Goal: Navigation & Orientation: Find specific page/section

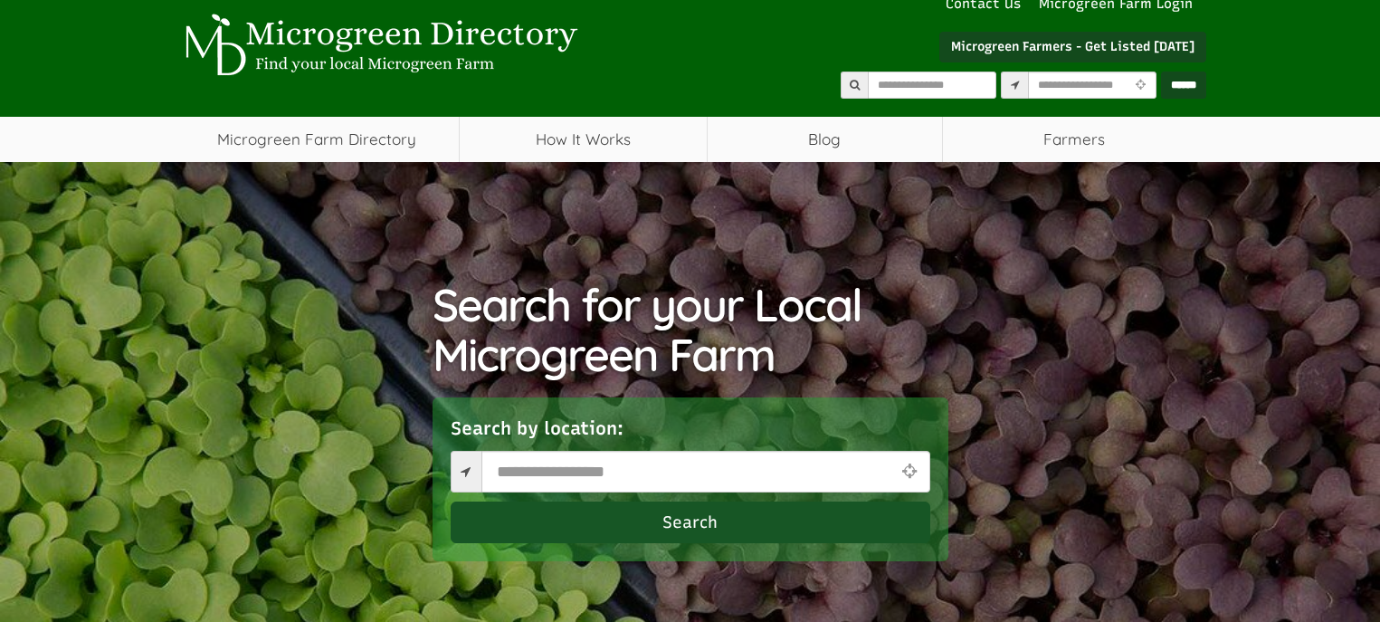
scroll to position [71, 0]
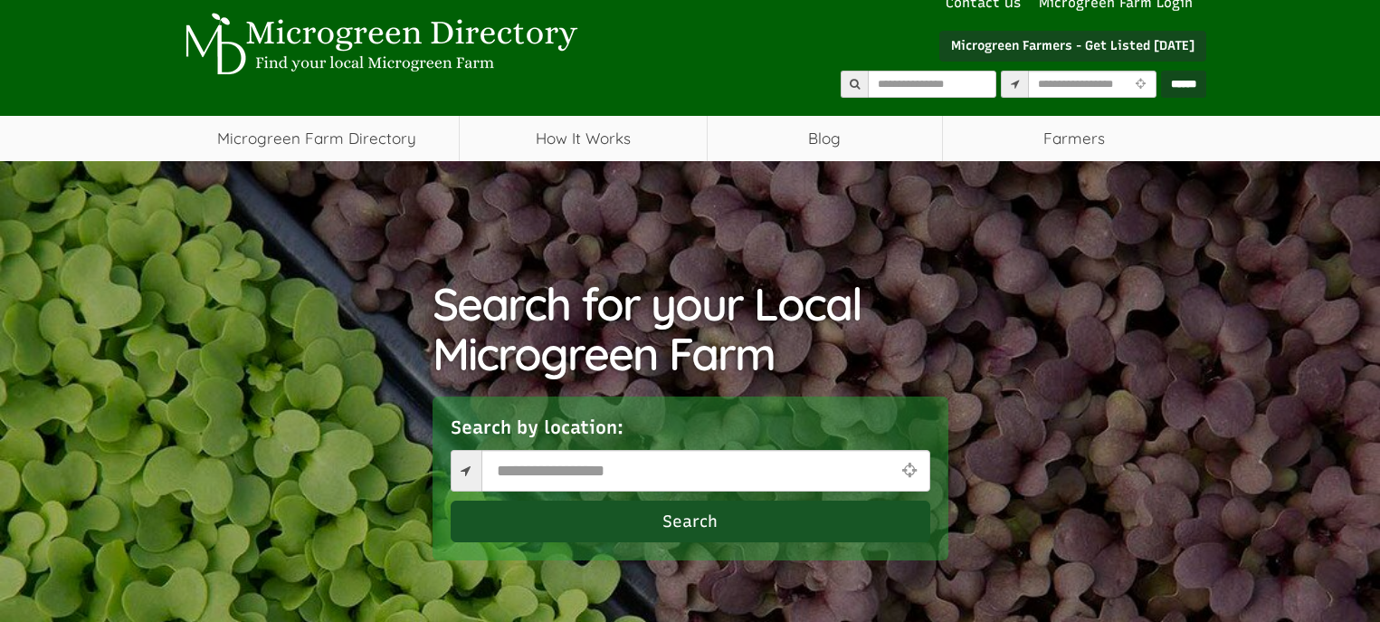
select select "Language Translate Widget"
click at [557, 463] on input "text" at bounding box center [705, 471] width 449 height 42
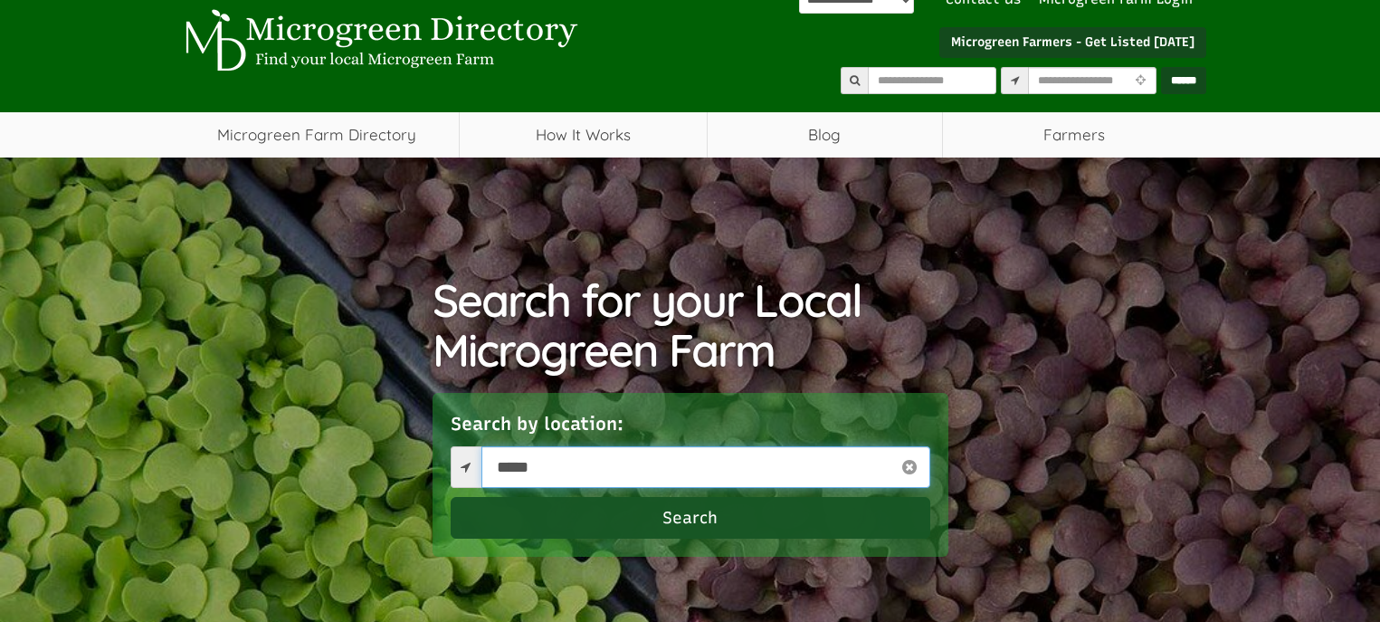
type input "*****"
click at [698, 515] on button "Search" at bounding box center [690, 518] width 479 height 42
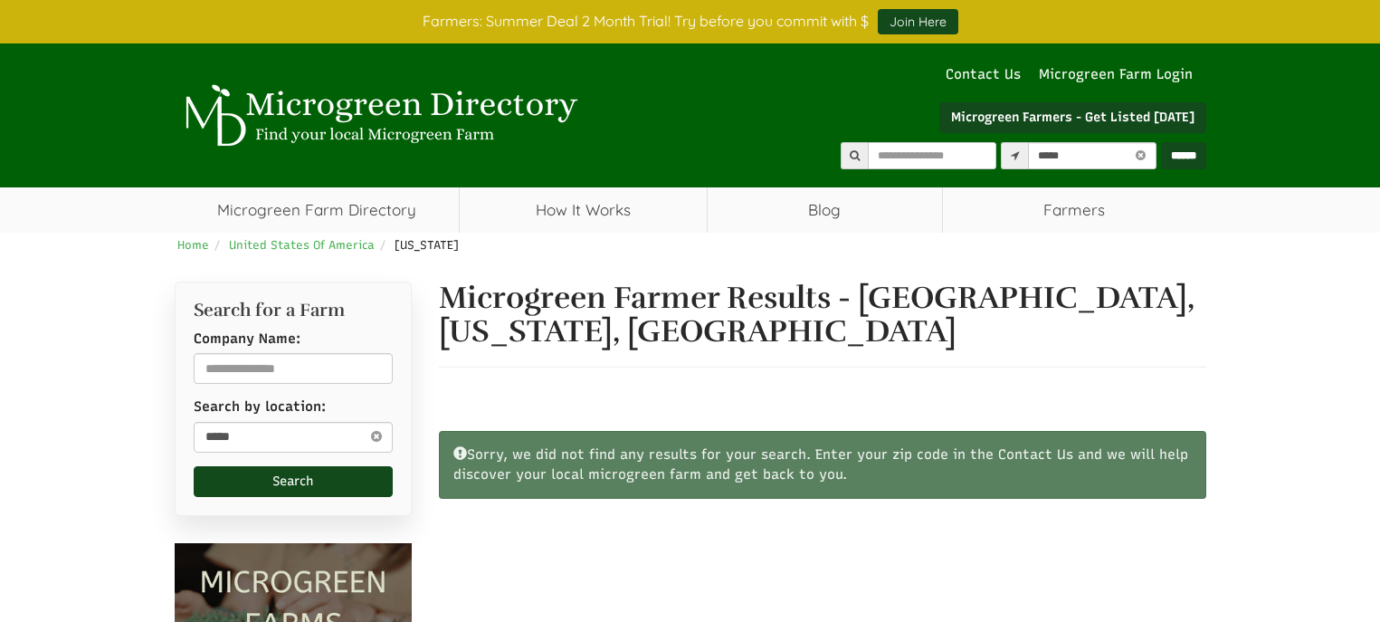
select select "Language Translate Widget"
